Goal: Task Accomplishment & Management: Complete application form

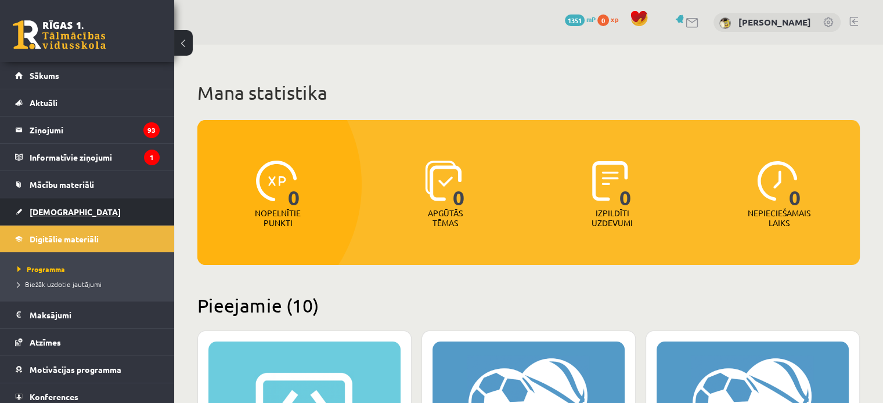
click at [49, 221] on link "[DEMOGRAPHIC_DATA]" at bounding box center [87, 212] width 145 height 27
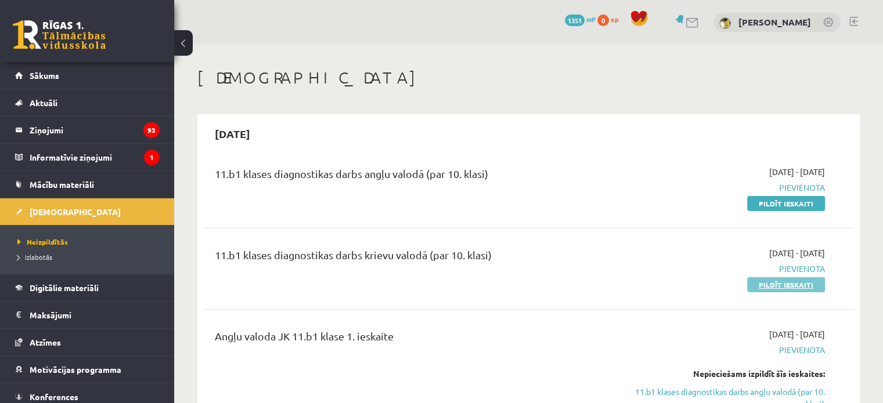
click at [774, 282] on link "Pildīt ieskaiti" at bounding box center [786, 284] width 78 height 15
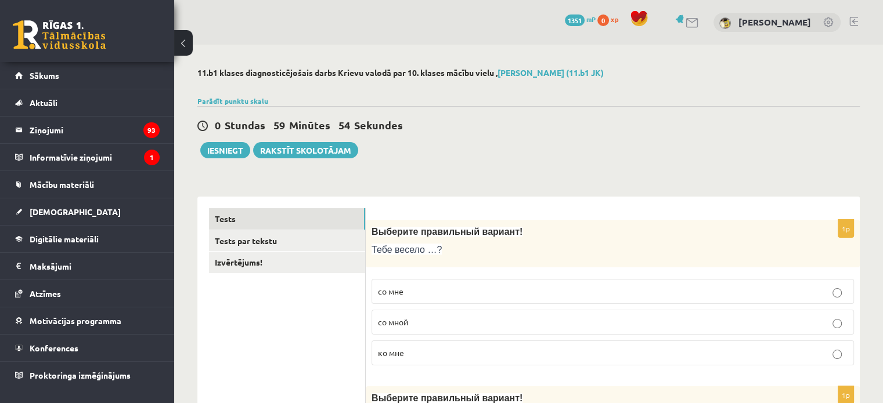
click at [430, 318] on p "со мной" at bounding box center [613, 322] width 470 height 12
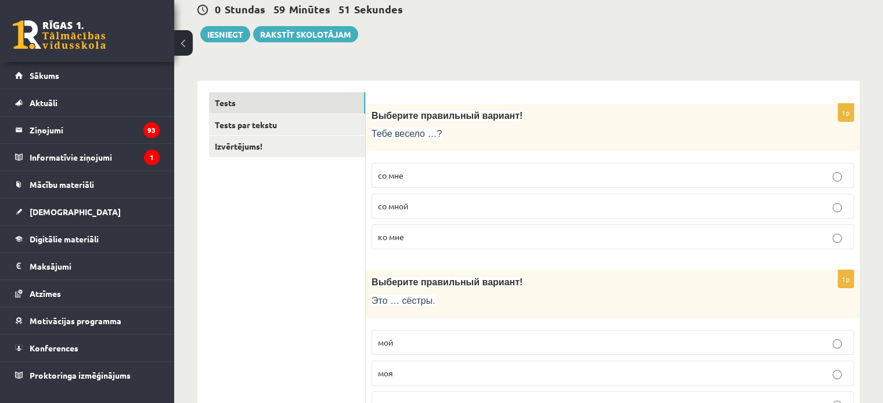
scroll to position [174, 0]
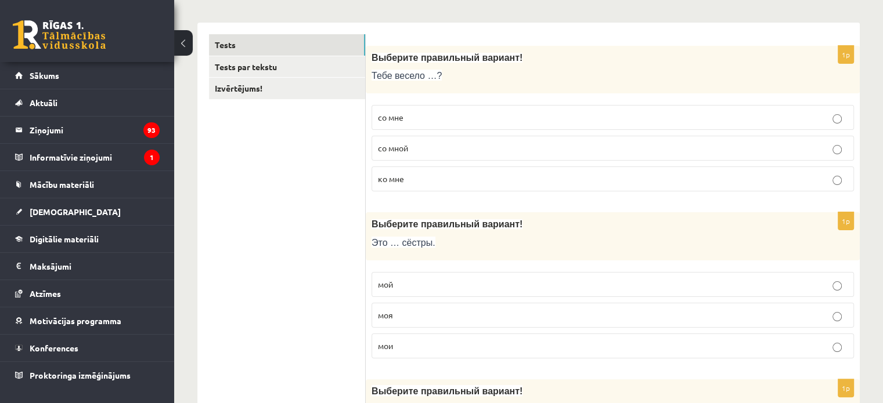
click at [406, 342] on p "мои" at bounding box center [613, 346] width 470 height 12
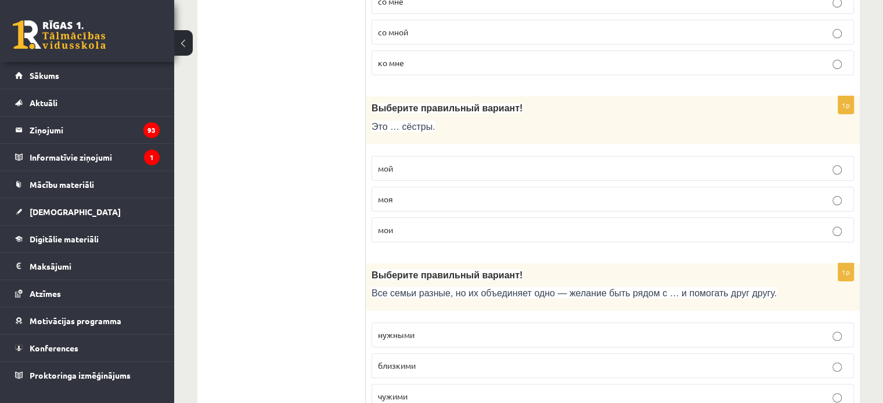
scroll to position [348, 0]
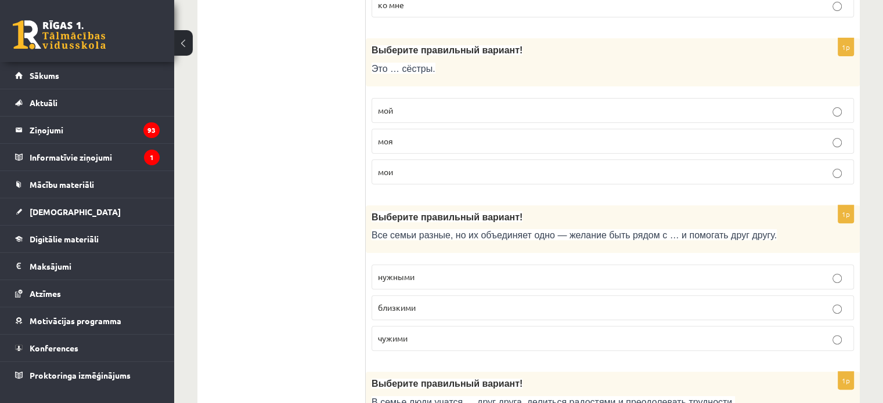
click at [404, 303] on span "близкими" at bounding box center [397, 307] width 38 height 10
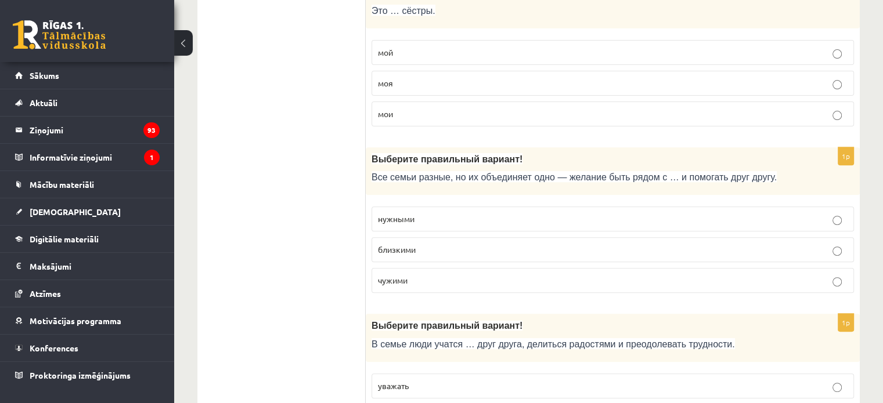
scroll to position [464, 0]
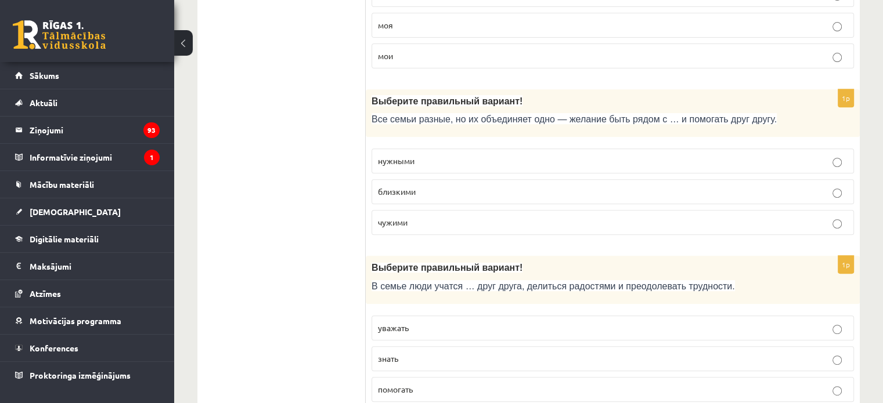
click at [416, 323] on p "уважать" at bounding box center [613, 328] width 470 height 12
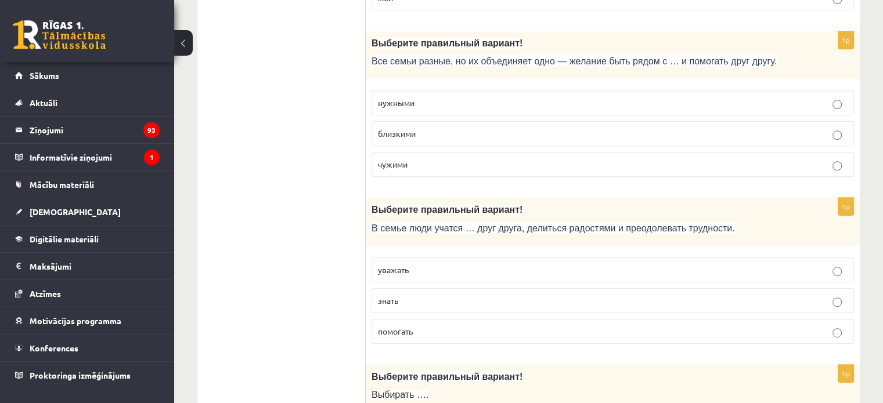
scroll to position [639, 0]
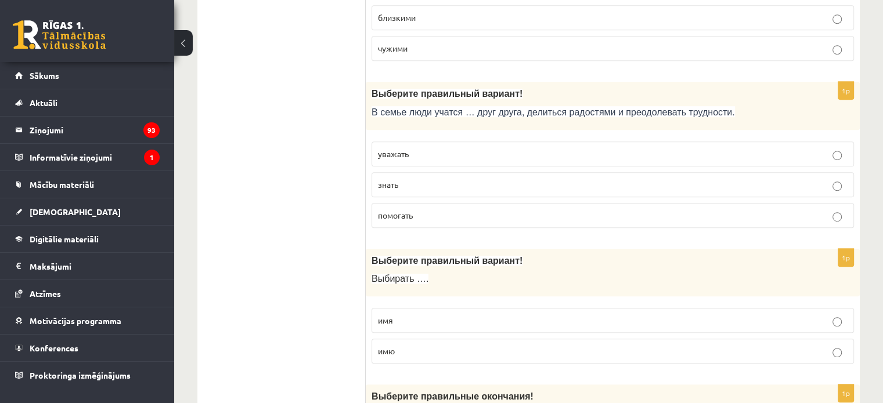
click at [410, 320] on p "имя" at bounding box center [613, 321] width 470 height 12
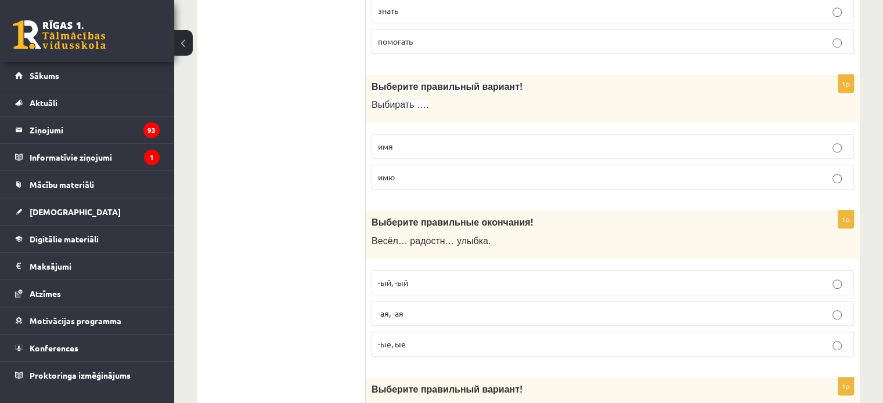
scroll to position [871, 0]
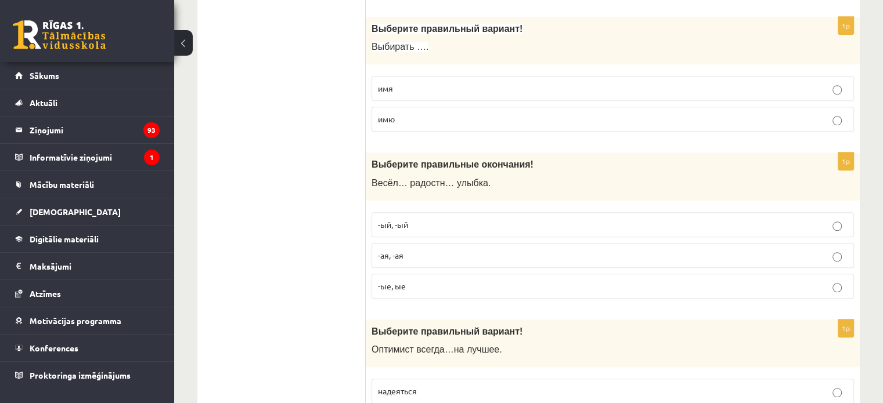
click at [434, 219] on p "-ый, -ый" at bounding box center [613, 225] width 470 height 12
click at [418, 255] on p "-ая, -ая" at bounding box center [613, 256] width 470 height 12
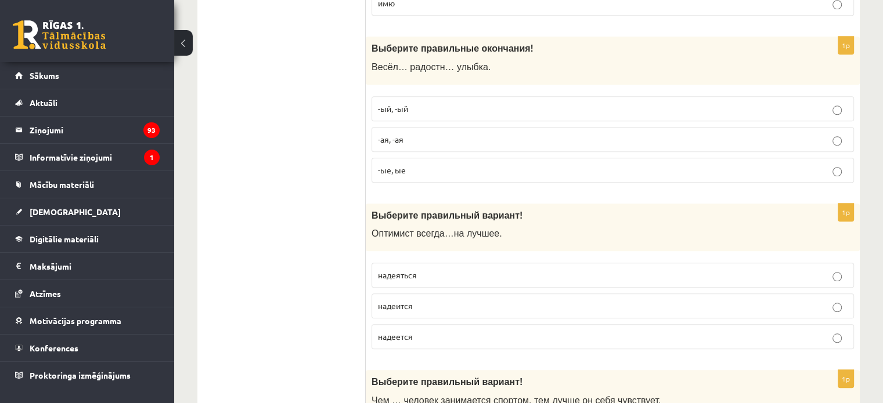
click at [415, 300] on p "надеится" at bounding box center [613, 306] width 470 height 12
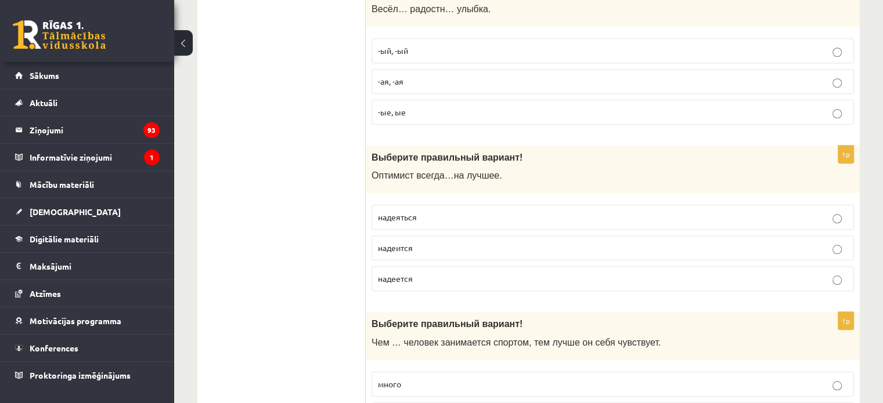
scroll to position [1103, 0]
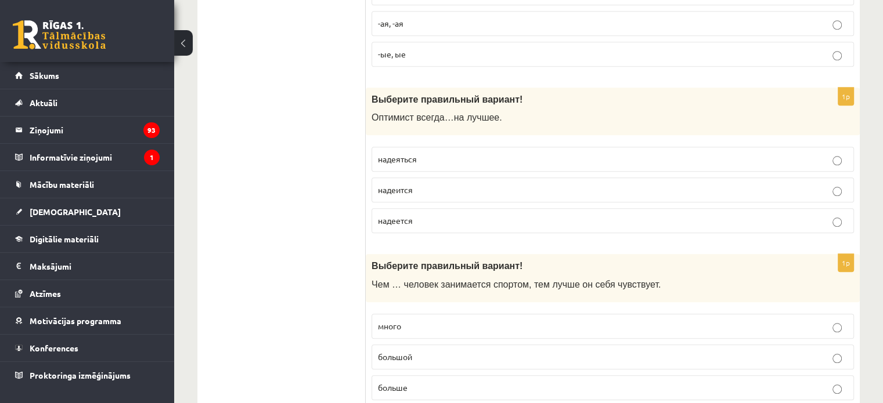
click at [414, 382] on p "больше" at bounding box center [613, 388] width 470 height 12
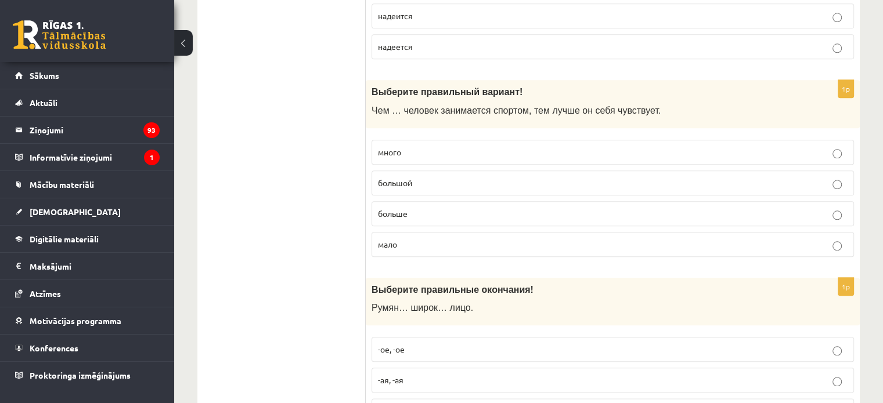
scroll to position [1335, 0]
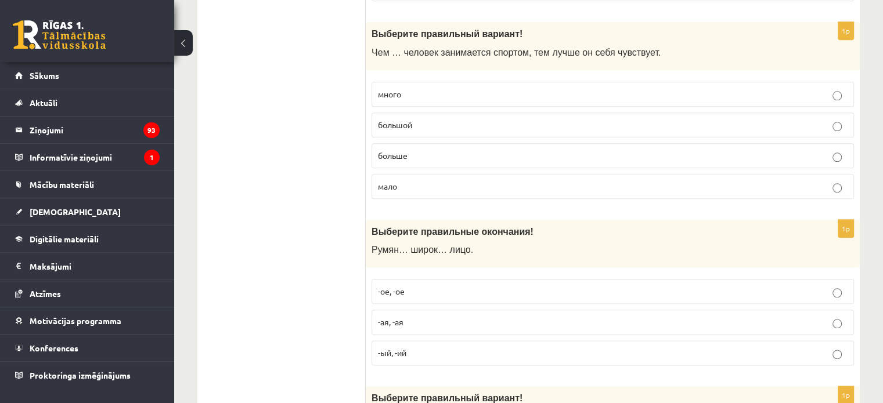
click at [438, 286] on p "-ое, -ое" at bounding box center [613, 292] width 470 height 12
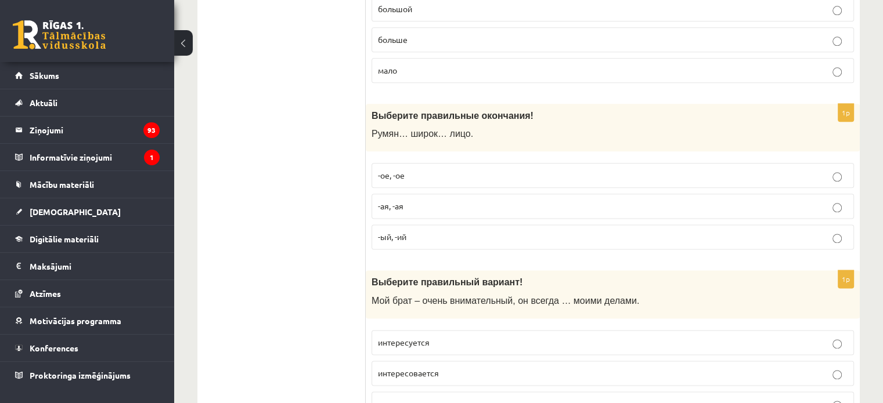
scroll to position [1509, 0]
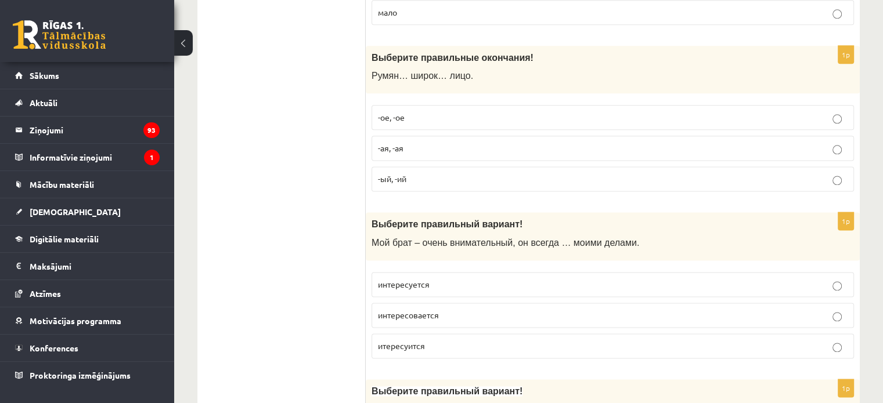
click at [405, 348] on label "итересуится" at bounding box center [613, 346] width 482 height 25
click at [449, 280] on p "интересуется" at bounding box center [613, 285] width 470 height 12
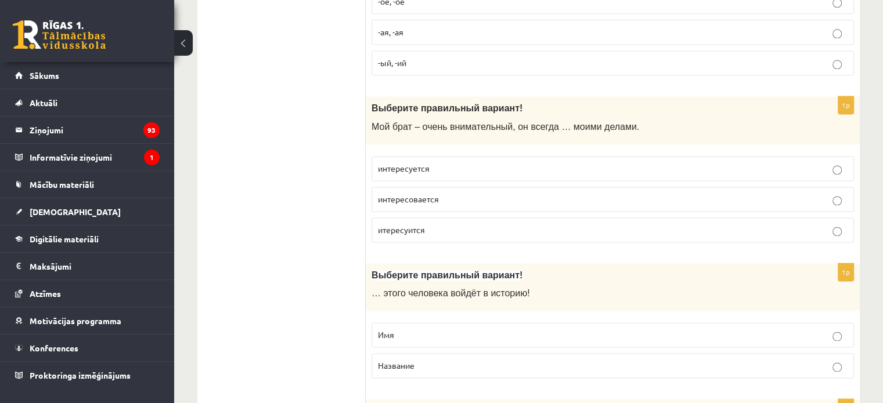
click at [416, 329] on p "Имя" at bounding box center [613, 335] width 470 height 12
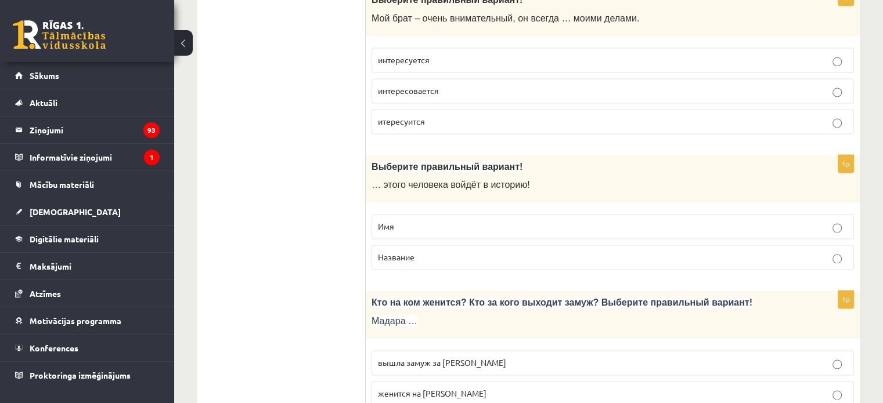
scroll to position [1850, 0]
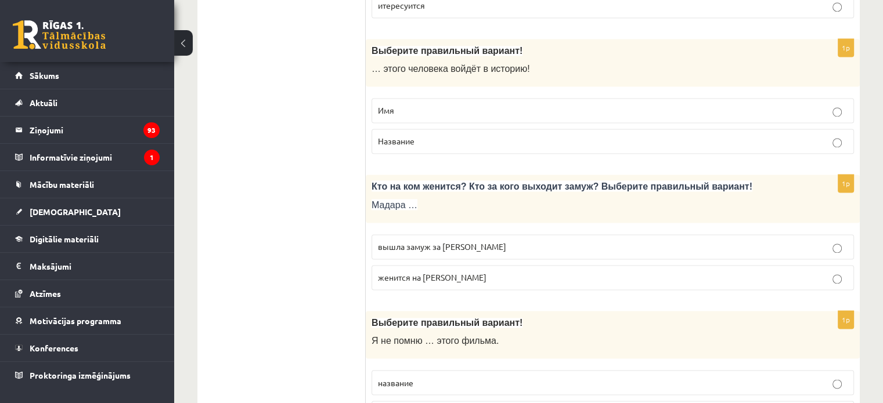
click at [452, 243] on p "вышла замуж за Марка" at bounding box center [613, 247] width 470 height 12
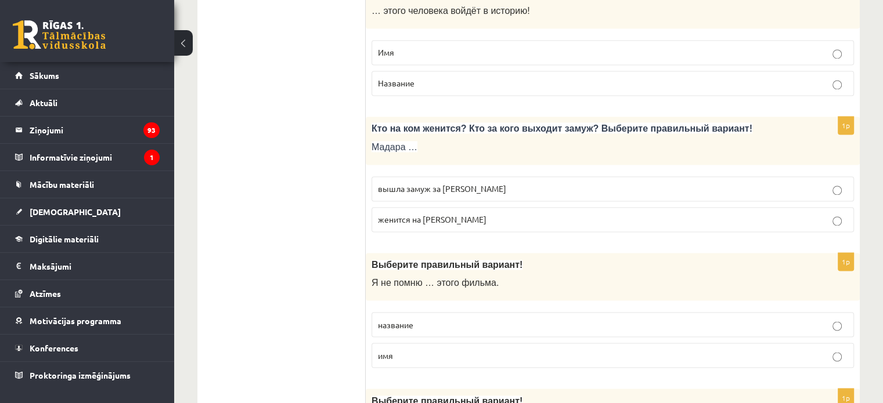
scroll to position [1966, 0]
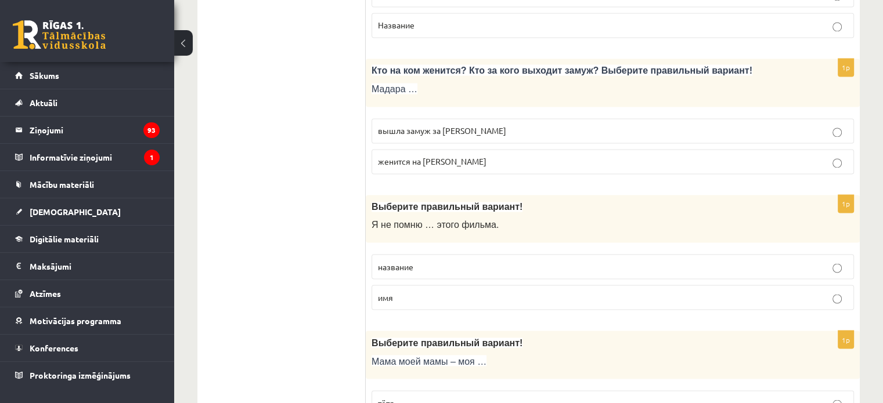
click at [432, 261] on p "название" at bounding box center [613, 267] width 470 height 12
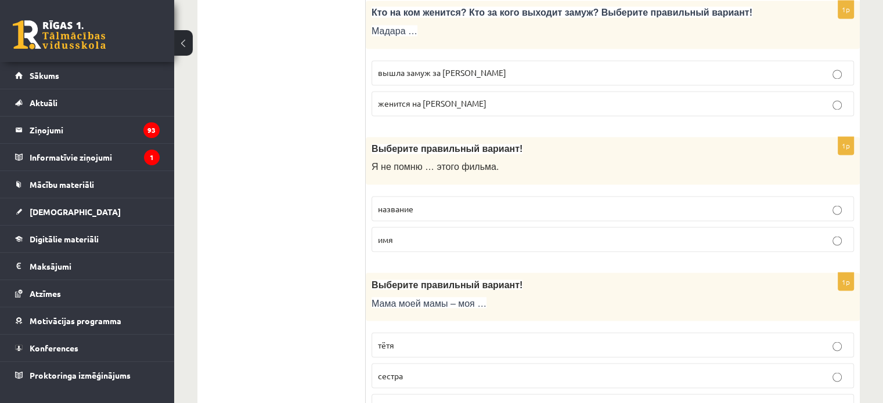
scroll to position [2082, 0]
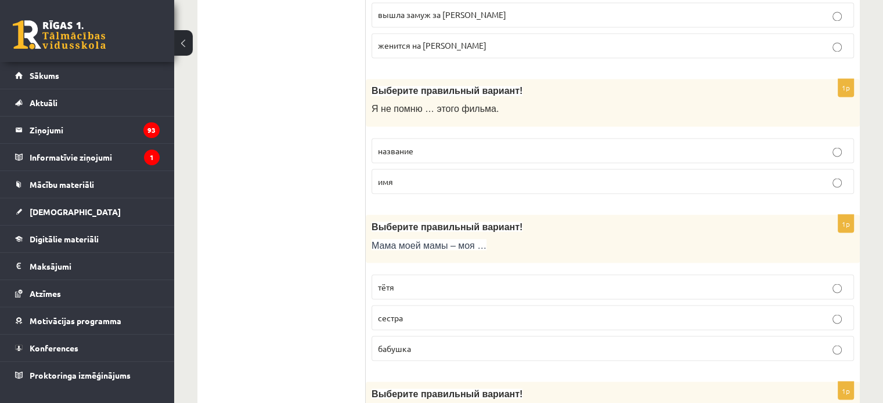
click at [397, 343] on span "бабушка" at bounding box center [394, 348] width 33 height 10
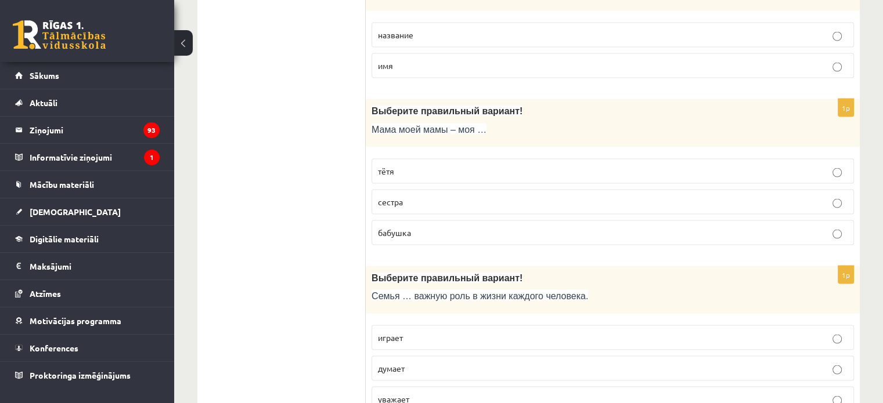
click at [416, 331] on p "играет" at bounding box center [613, 337] width 470 height 12
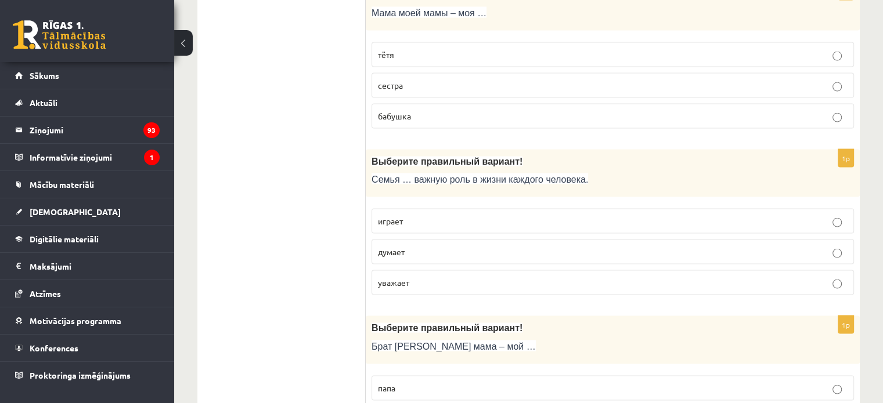
scroll to position [2430, 0]
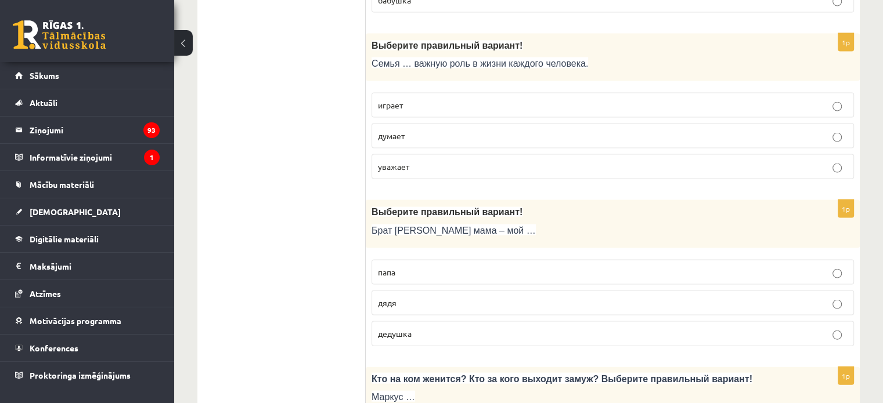
click at [406, 297] on p "дядя" at bounding box center [613, 303] width 470 height 12
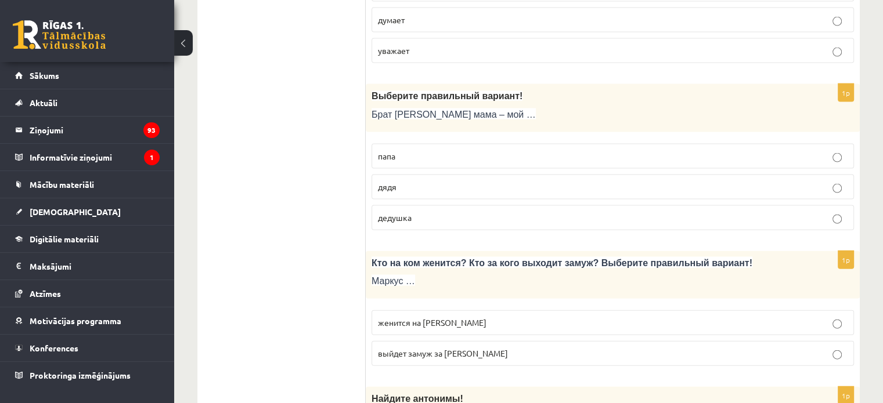
click at [450, 321] on label "женится на Агнии" at bounding box center [613, 323] width 482 height 25
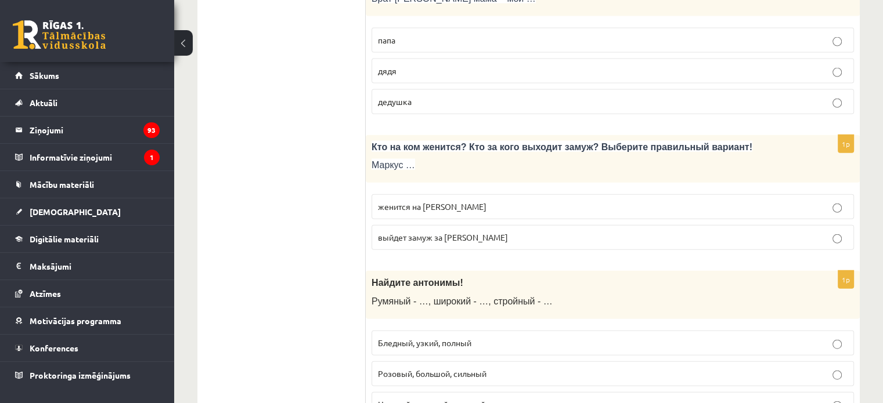
click at [466, 338] on span "Бледный, узкий, полный" at bounding box center [424, 343] width 93 height 10
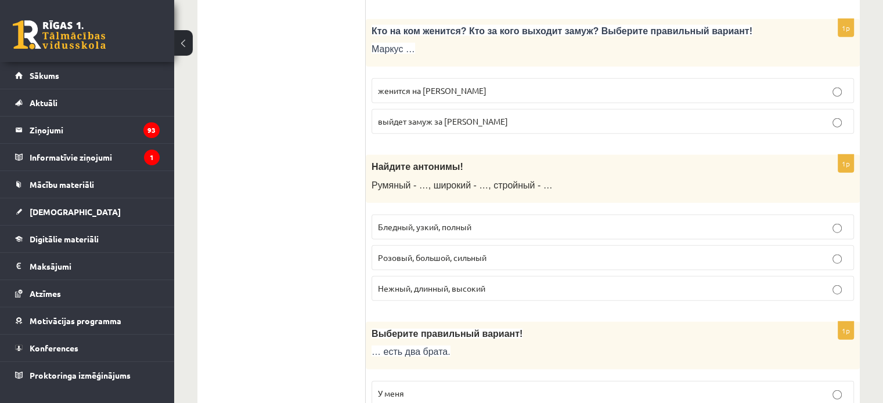
scroll to position [2837, 0]
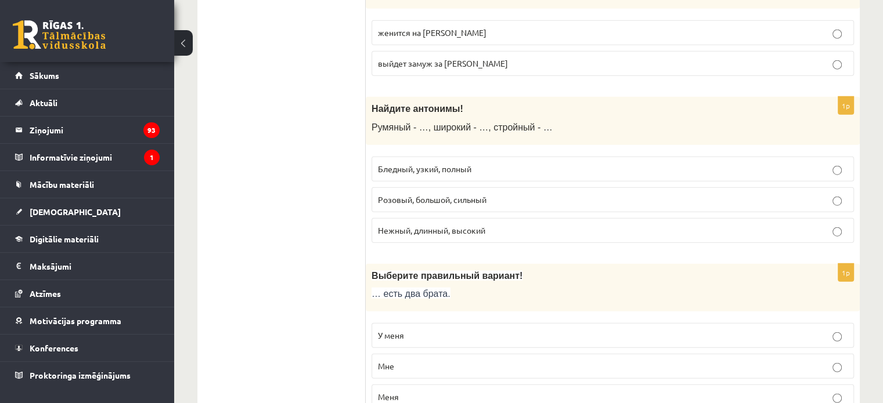
click at [411, 330] on p "У меня" at bounding box center [613, 336] width 470 height 12
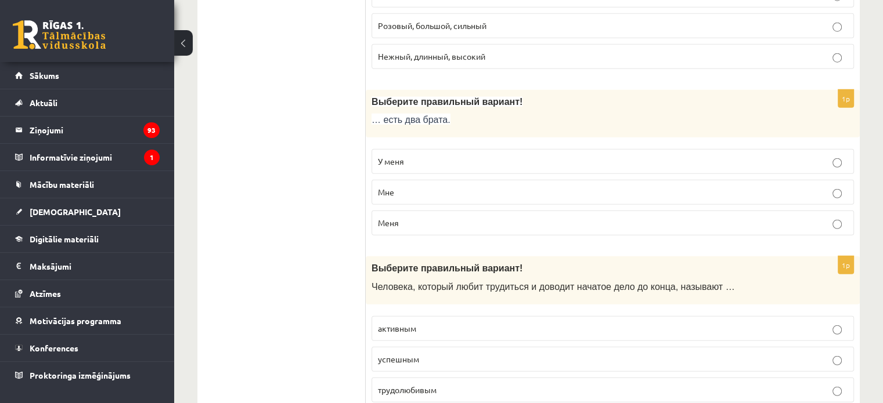
scroll to position [3069, 0]
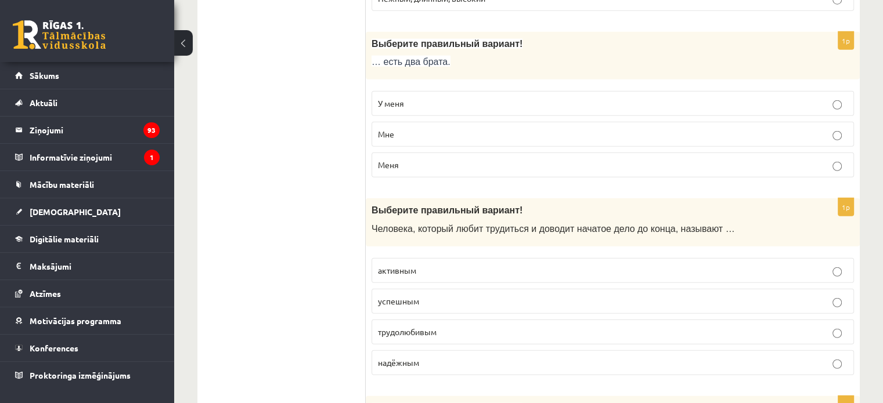
click at [410, 327] on span "трудолюбивым" at bounding box center [407, 332] width 59 height 10
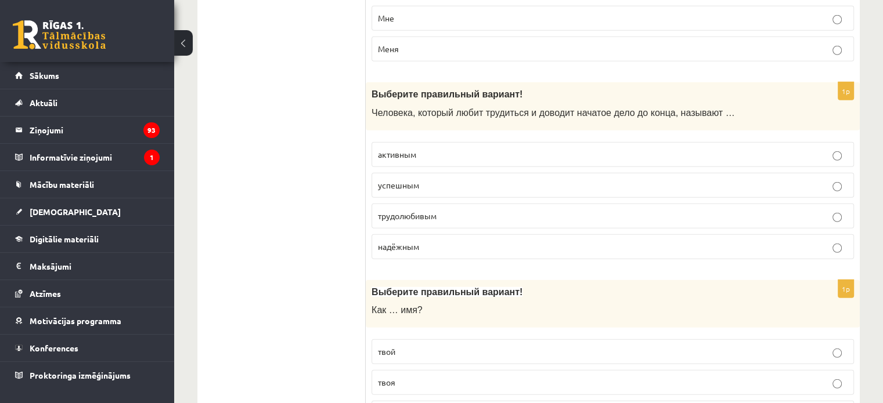
scroll to position [3243, 0]
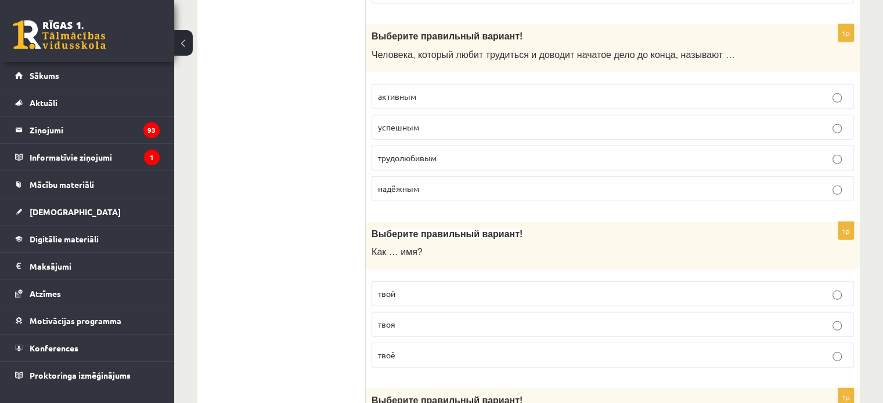
click at [414, 349] on p "твоё" at bounding box center [613, 355] width 470 height 12
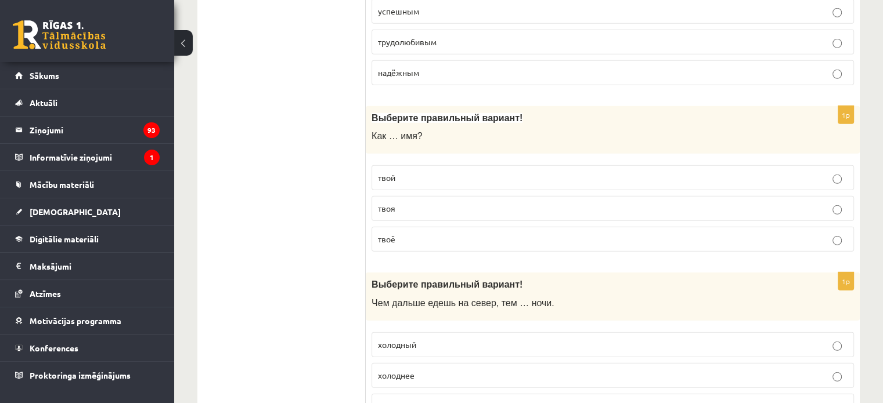
scroll to position [3417, 0]
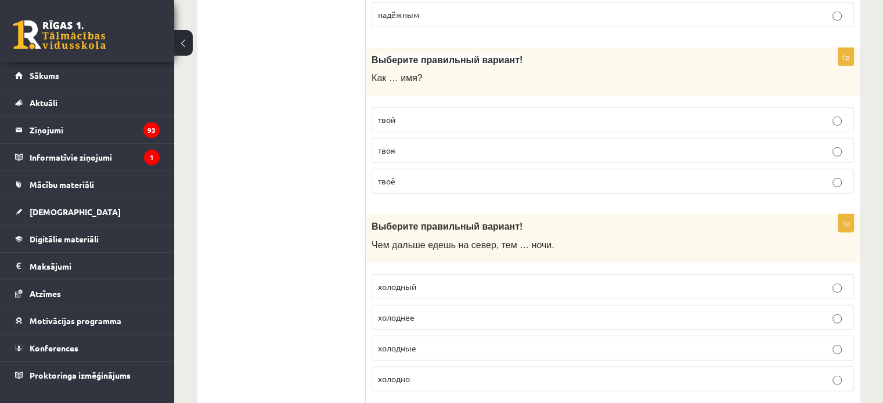
click at [403, 312] on span "холоднее" at bounding box center [396, 317] width 37 height 10
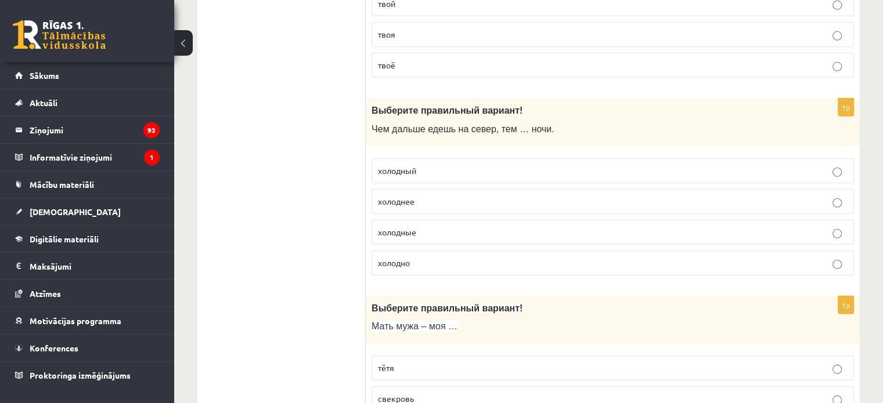
scroll to position [3650, 0]
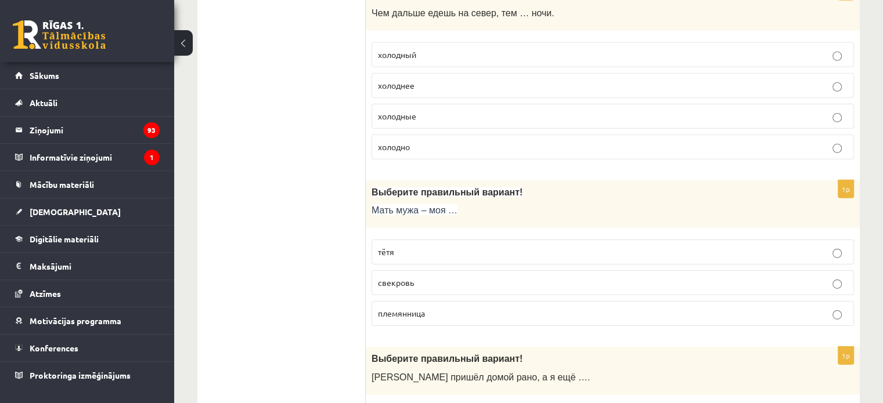
click at [414, 277] on p "свекровь" at bounding box center [613, 283] width 470 height 12
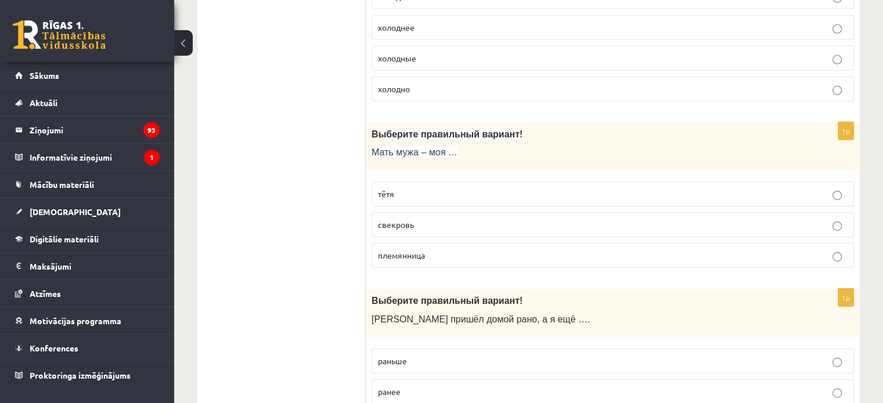
scroll to position [3766, 0]
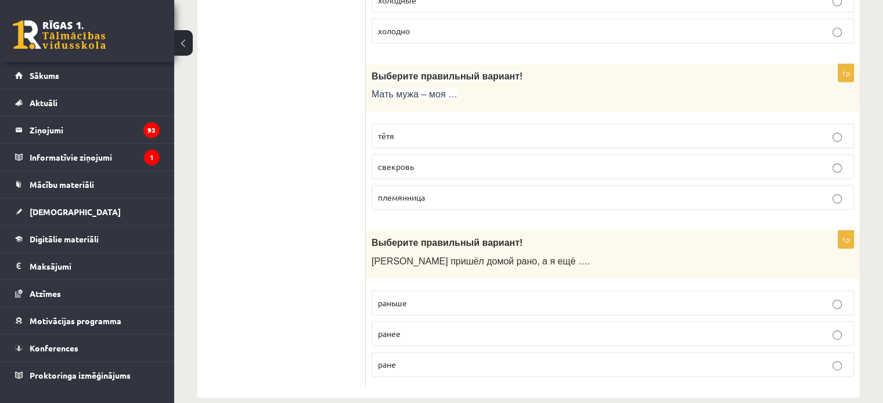
click at [416, 297] on p "раньше" at bounding box center [613, 303] width 470 height 12
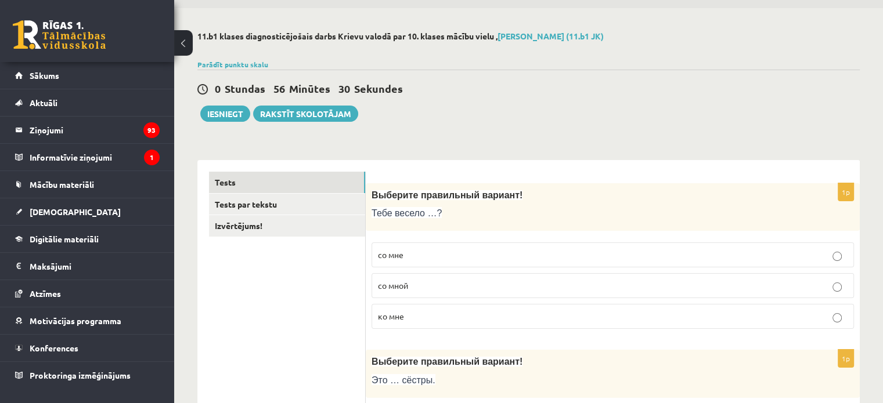
scroll to position [31, 0]
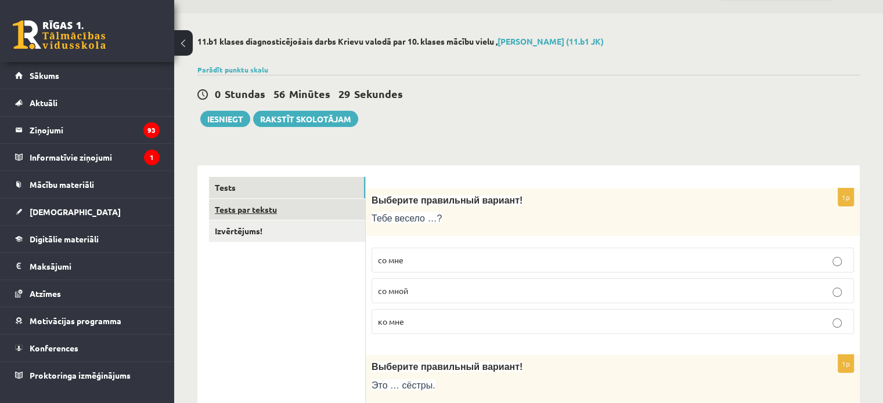
click at [235, 208] on link "Tests par tekstu" at bounding box center [287, 209] width 156 height 21
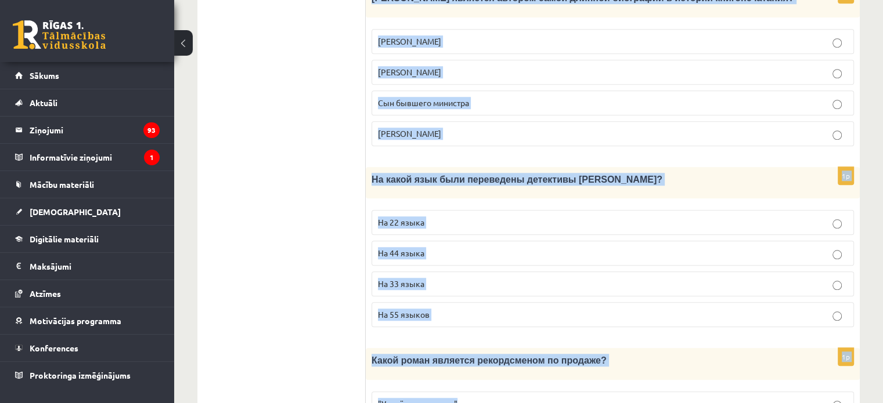
scroll to position [1161, 0]
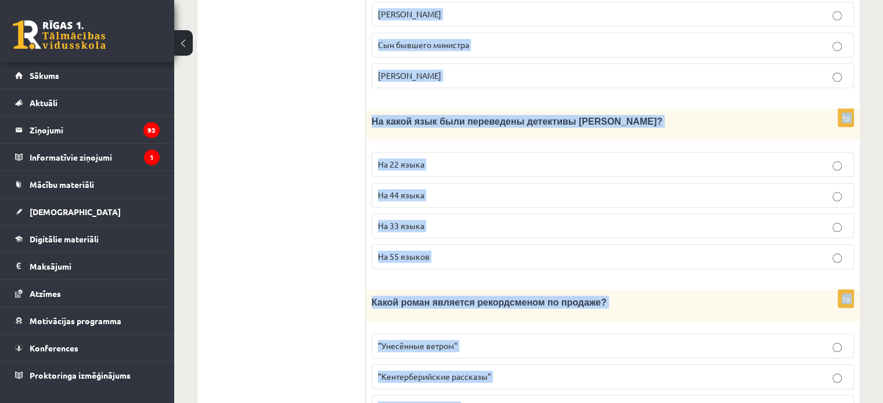
drag, startPoint x: 374, startPoint y: 97, endPoint x: 518, endPoint y: 341, distance: 283.4
copy form "Прочитайте текст «Интересные факты о книгах», выберите правильный вариант! Инте…"
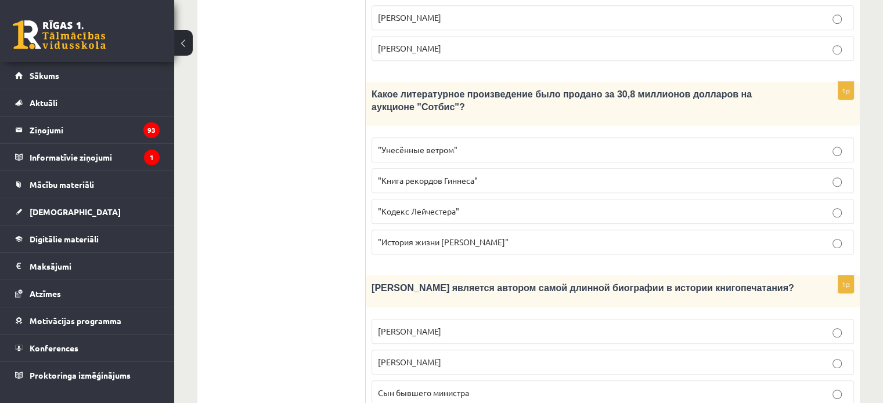
scroll to position [580, 0]
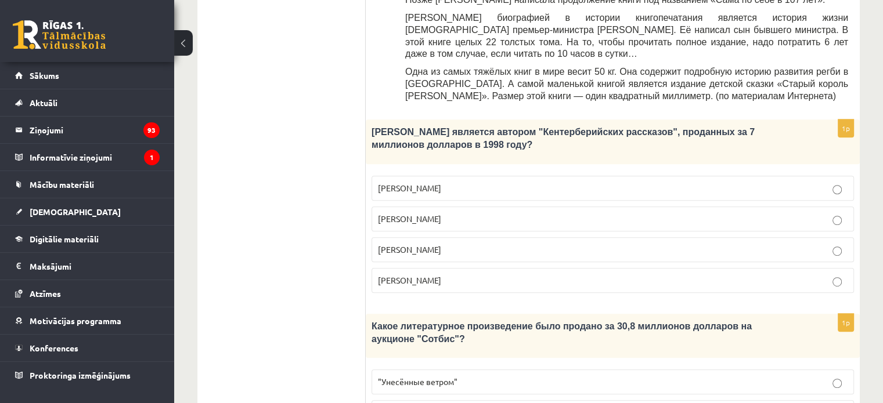
click at [439, 244] on p "Джефри Чосер" at bounding box center [613, 250] width 470 height 12
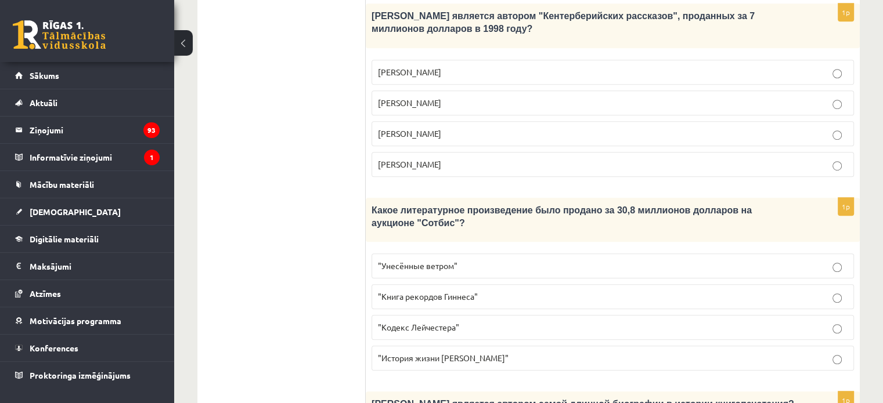
scroll to position [813, 0]
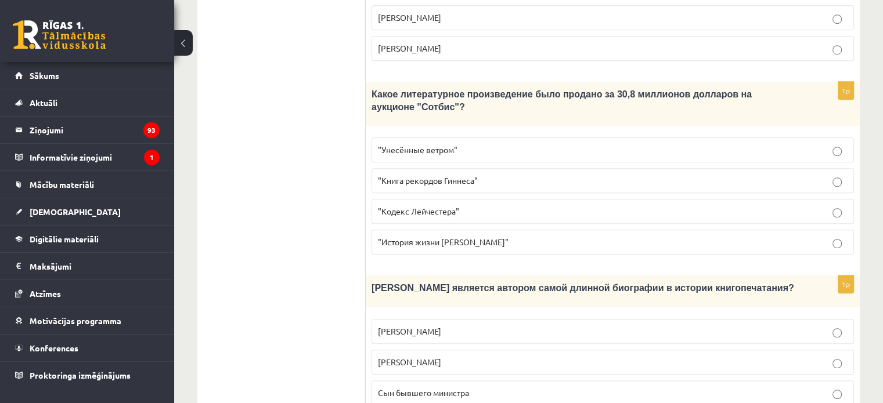
click at [465, 388] on span "Сын бывшего министра" at bounding box center [423, 393] width 91 height 10
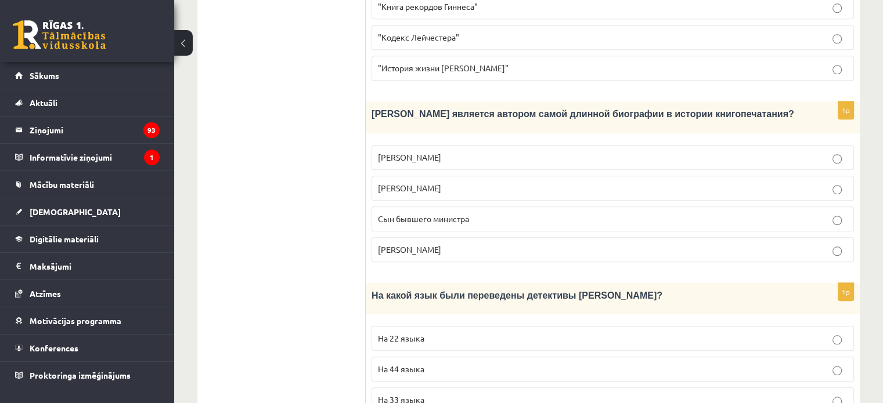
click at [437, 363] on p "На 44 языка" at bounding box center [613, 369] width 470 height 12
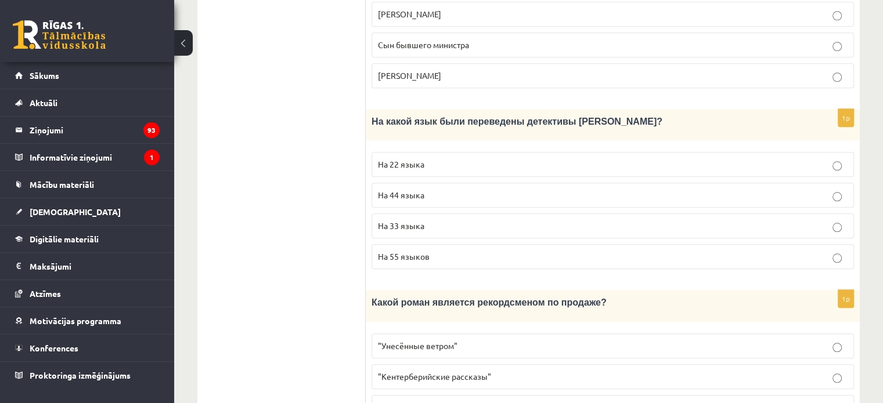
drag, startPoint x: 443, startPoint y: 255, endPoint x: 452, endPoint y: 255, distance: 8.1
click at [443, 341] on span ""Унесённые ветром"" at bounding box center [418, 346] width 80 height 10
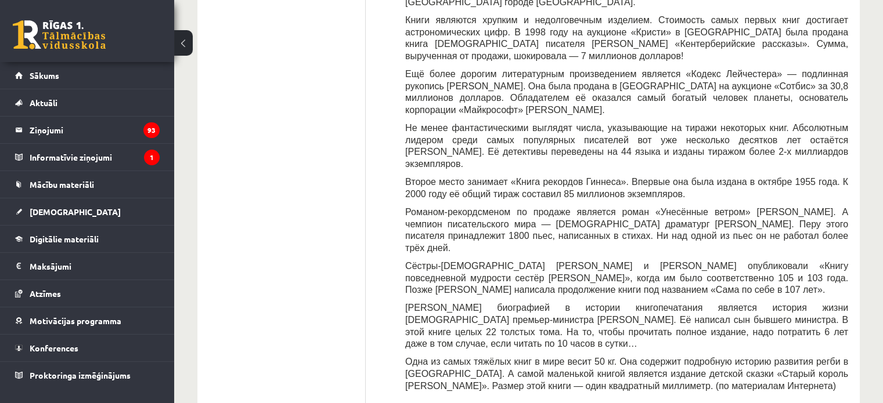
scroll to position [0, 0]
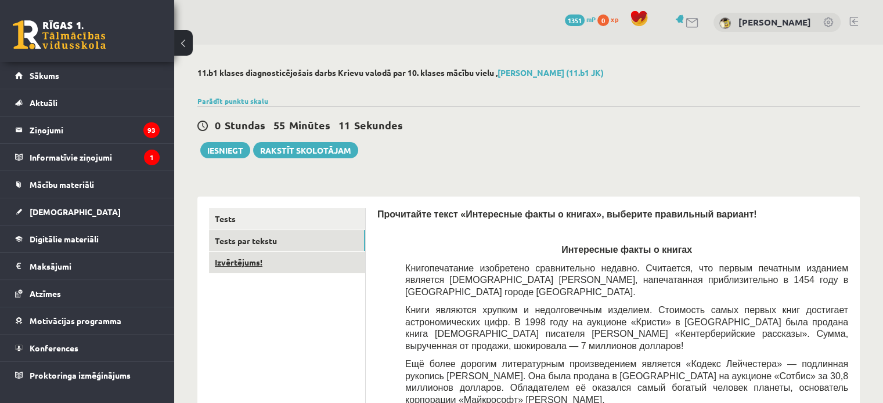
click at [269, 264] on link "Izvērtējums!" at bounding box center [287, 262] width 156 height 21
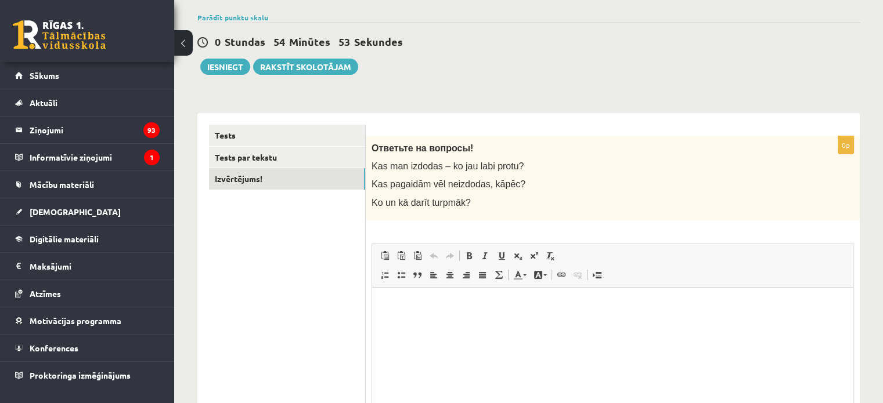
click at [407, 301] on p "Визуальный текстовый редактор, wiswyg-editor-user-answer-47024953925200" at bounding box center [613, 305] width 458 height 12
drag, startPoint x: 653, startPoint y: 288, endPoint x: 393, endPoint y: 294, distance: 260.1
click at [393, 294] on html at bounding box center [612, 304] width 481 height 35
drag, startPoint x: 503, startPoint y: 311, endPoint x: 312, endPoint y: 308, distance: 191.6
click at [372, 308] on html "**********" at bounding box center [612, 304] width 481 height 35
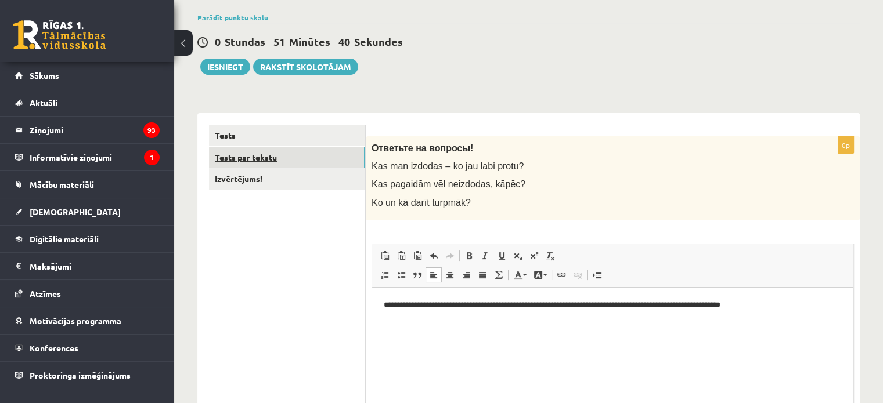
click at [294, 160] on link "Tests par tekstu" at bounding box center [287, 157] width 156 height 21
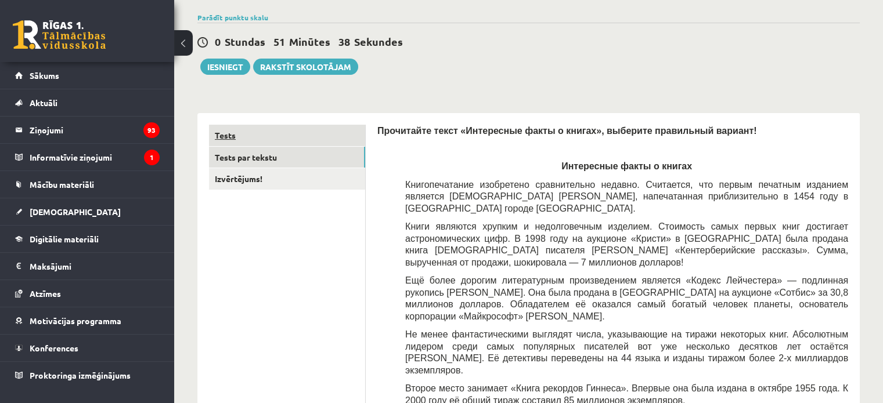
click at [276, 141] on link "Tests" at bounding box center [287, 135] width 156 height 21
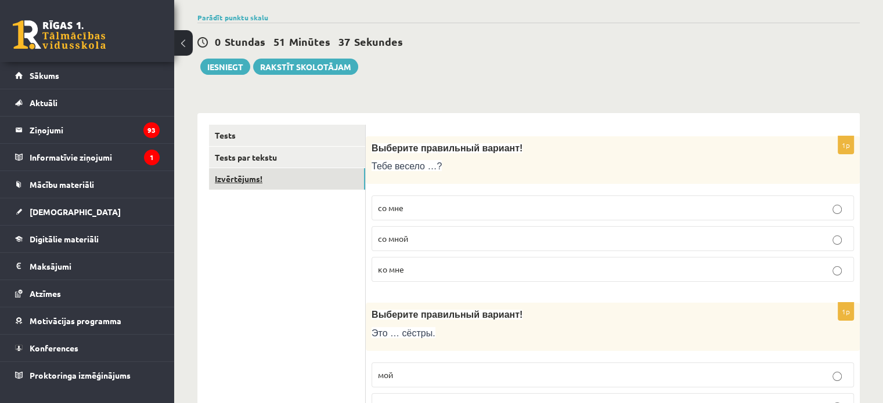
click at [253, 183] on link "Izvērtējums!" at bounding box center [287, 178] width 156 height 21
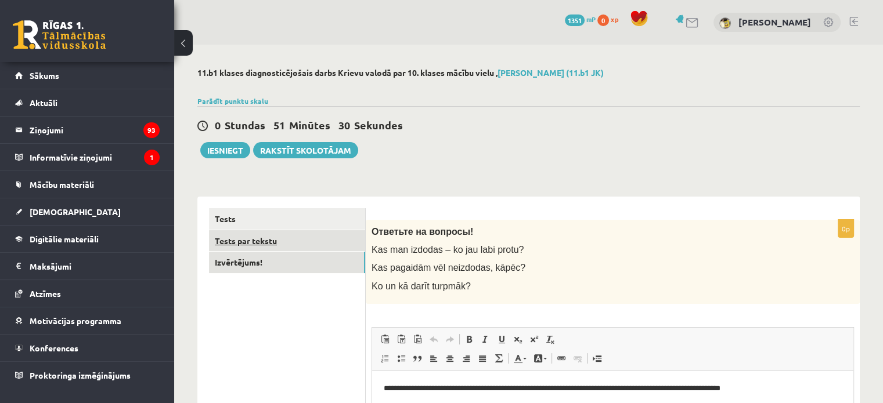
click at [246, 243] on link "Tests par tekstu" at bounding box center [287, 240] width 156 height 21
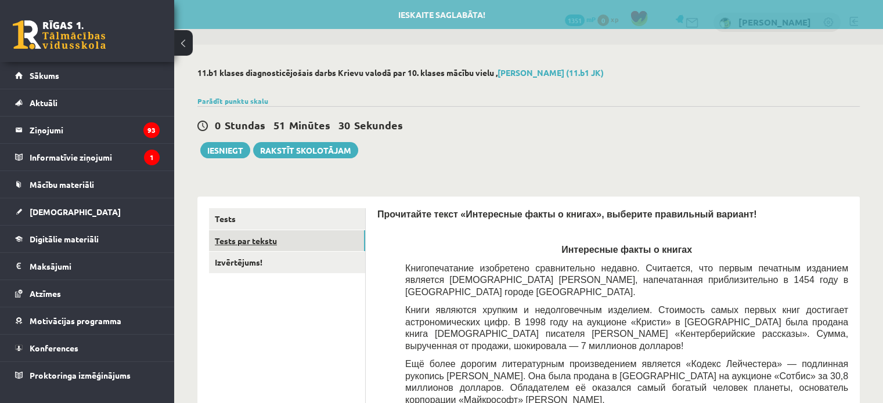
click at [234, 249] on link "Tests par tekstu" at bounding box center [287, 240] width 156 height 21
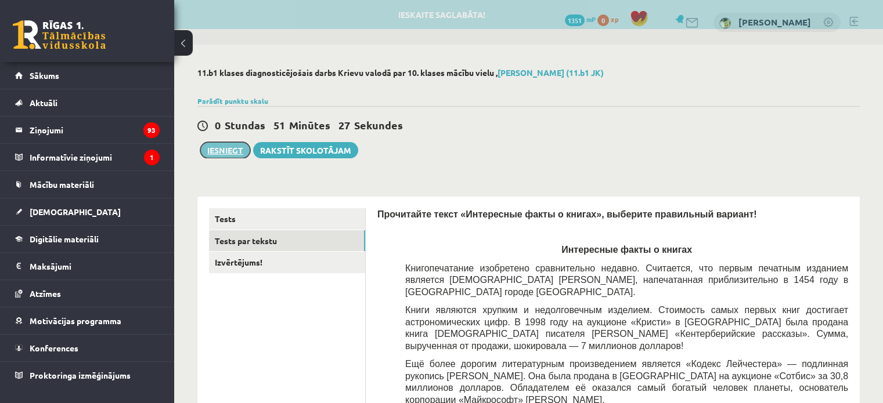
click at [227, 151] on button "Iesniegt" at bounding box center [225, 150] width 50 height 16
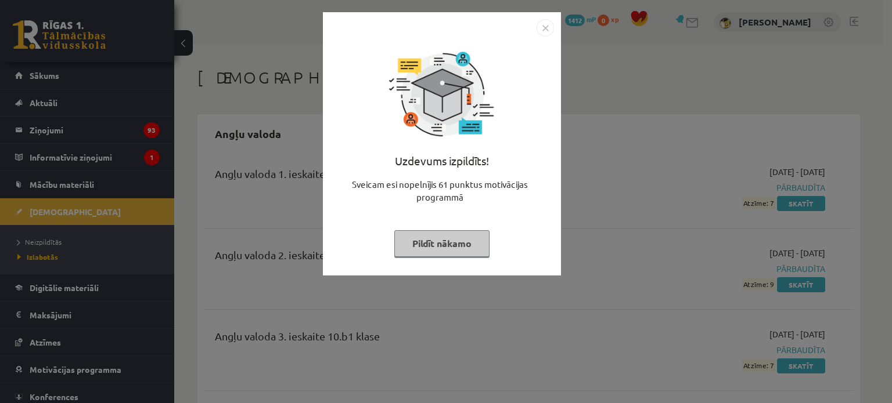
click at [543, 28] on img "Close" at bounding box center [544, 27] width 17 height 17
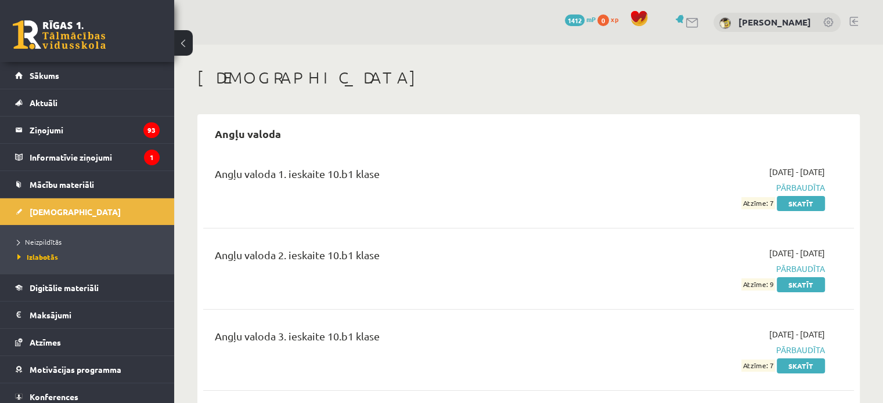
click at [570, 16] on span "1412" at bounding box center [575, 21] width 20 height 12
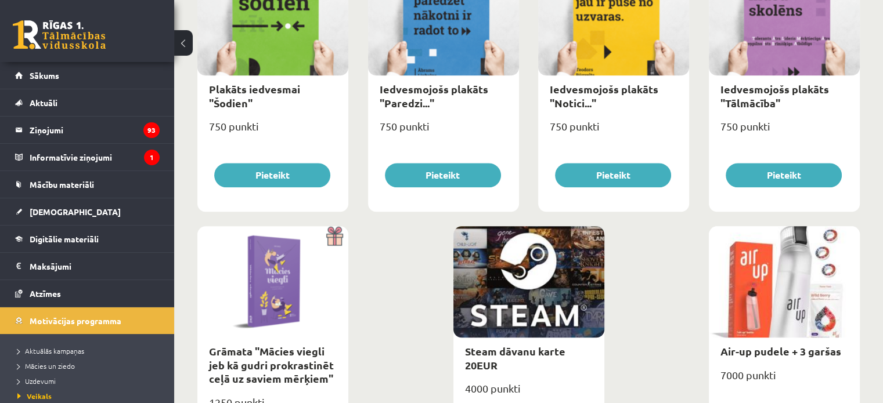
scroll to position [1335, 0]
